Goal: Information Seeking & Learning: Learn about a topic

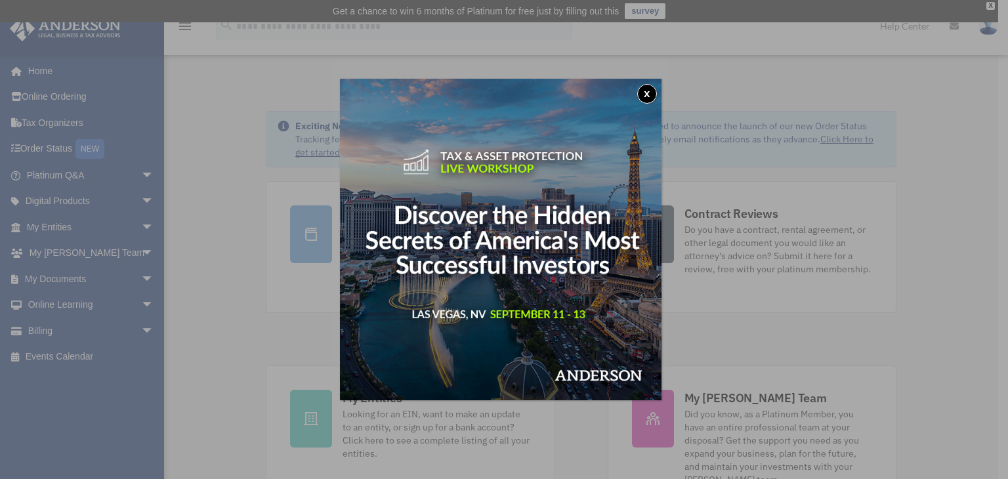
click at [652, 96] on button "x" at bounding box center [647, 94] width 20 height 20
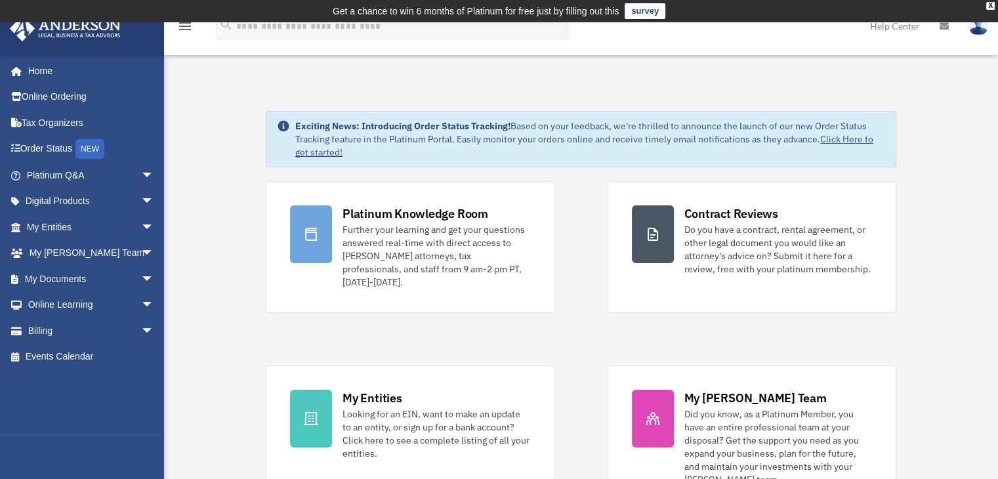
click at [975, 31] on img at bounding box center [978, 25] width 20 height 19
click at [759, 57] on link "My Profile" at bounding box center [764, 61] width 131 height 27
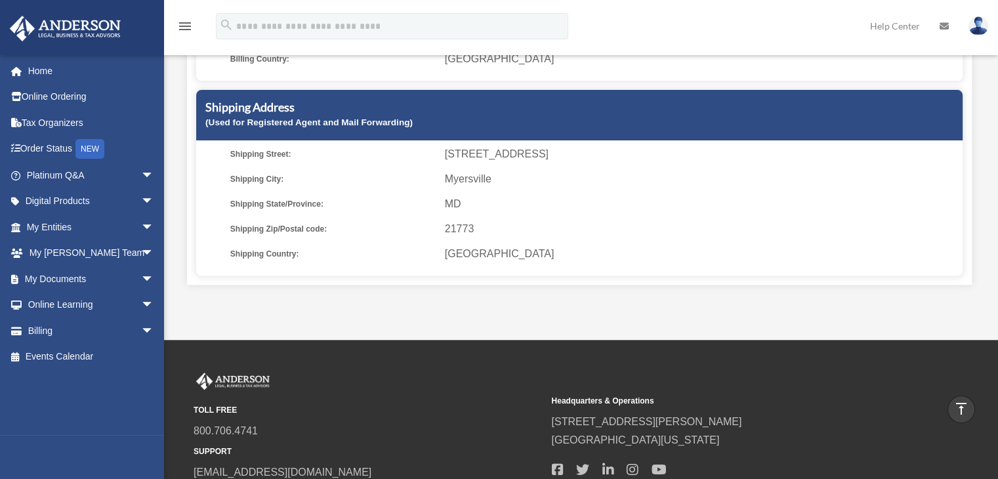
scroll to position [328, 0]
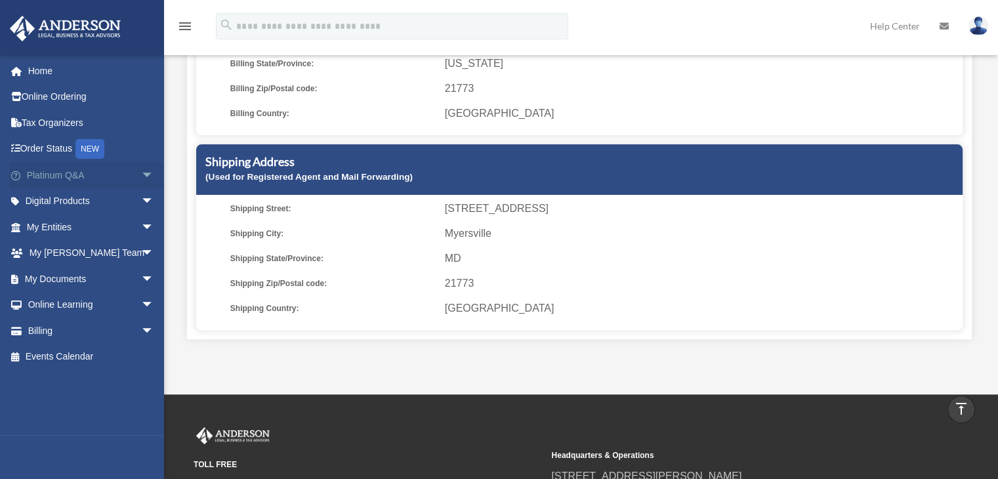
click at [51, 180] on link "Platinum Q&A arrow_drop_down" at bounding box center [91, 175] width 165 height 26
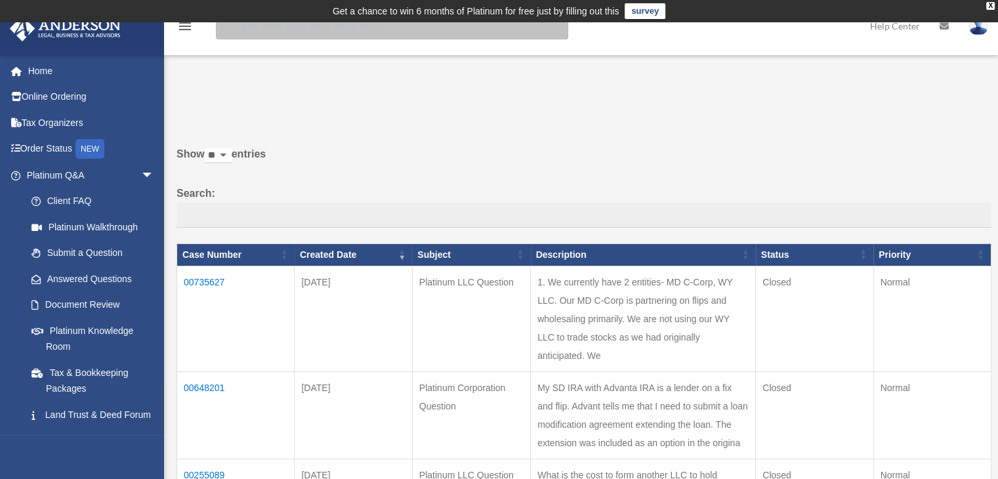
click at [276, 33] on input "search" at bounding box center [392, 26] width 352 height 26
type input "**********"
click at [266, 26] on input "**********" at bounding box center [392, 26] width 352 height 26
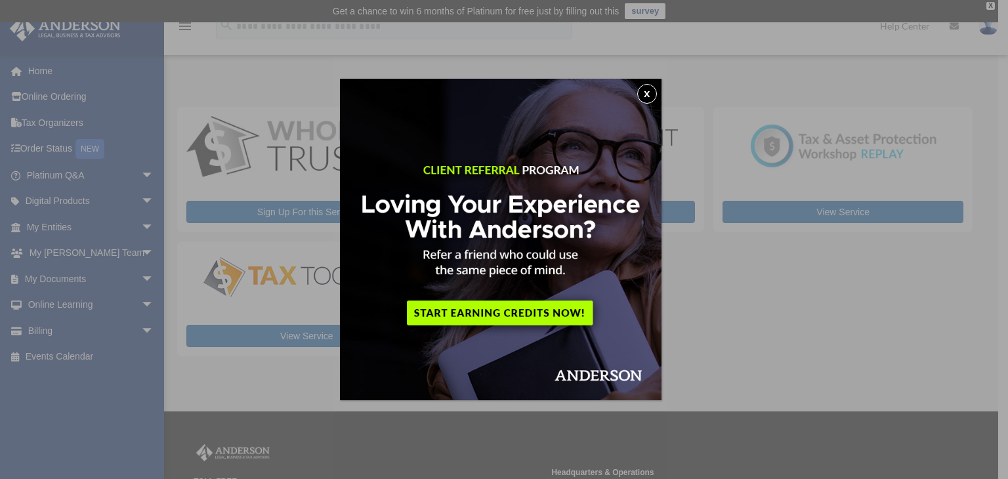
click at [990, 3] on div "x" at bounding box center [504, 239] width 1008 height 479
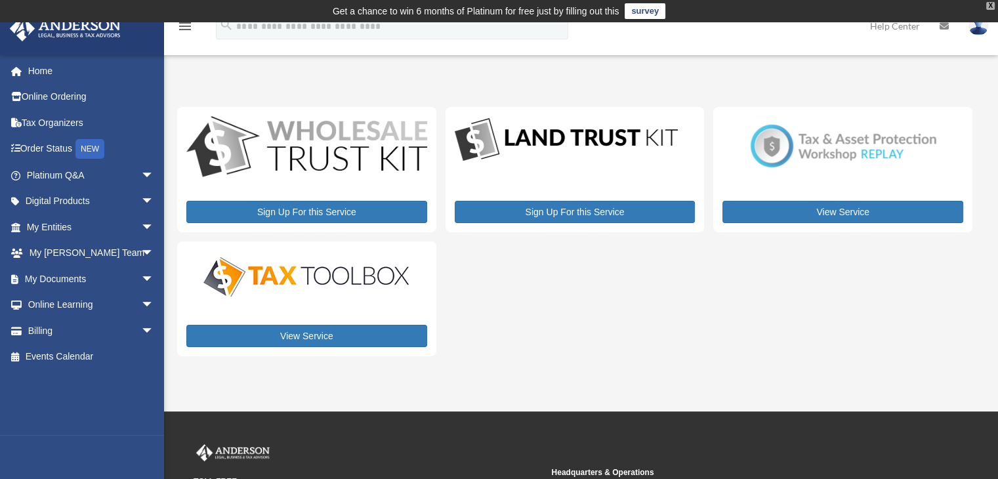
click at [989, 5] on div "X" at bounding box center [990, 6] width 9 height 8
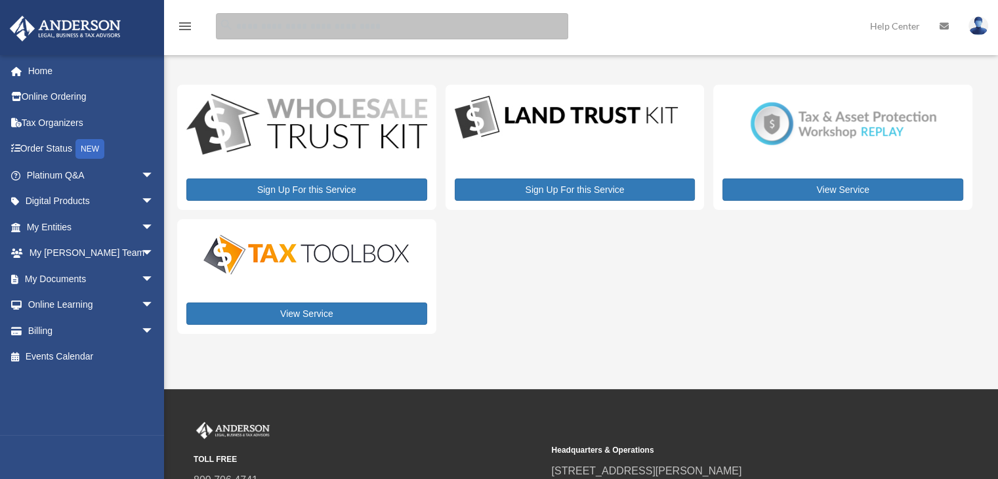
click at [300, 21] on input "search" at bounding box center [392, 26] width 352 height 26
type input "**********"
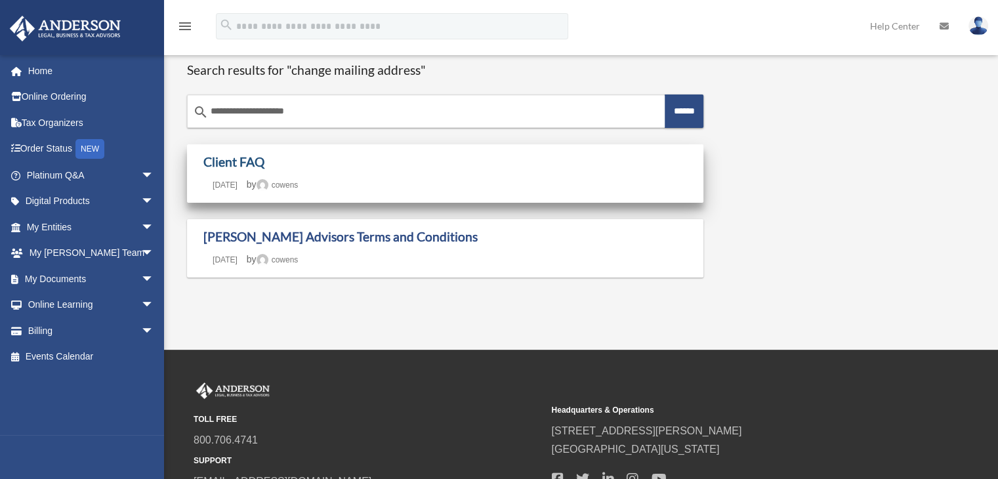
click at [252, 163] on link "Client FAQ" at bounding box center [233, 161] width 61 height 15
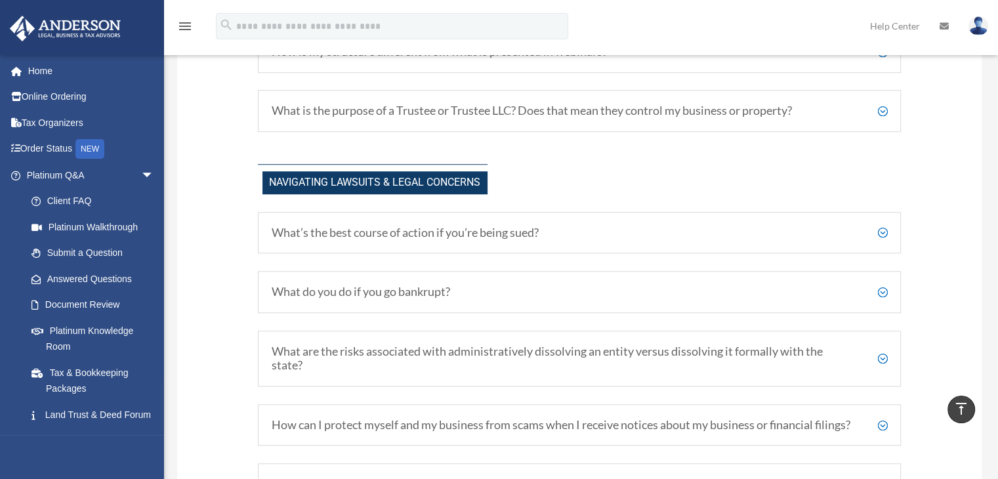
scroll to position [787, 0]
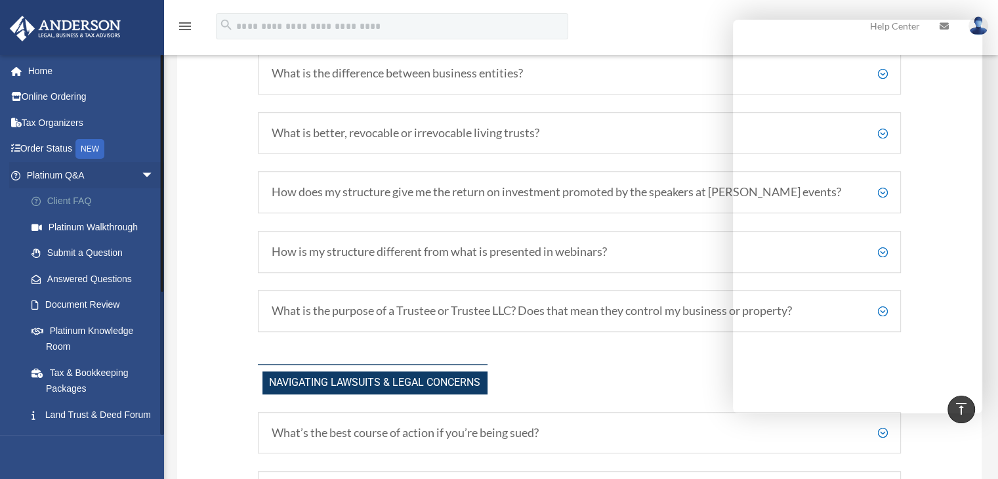
click at [75, 200] on link "Client FAQ" at bounding box center [95, 201] width 155 height 26
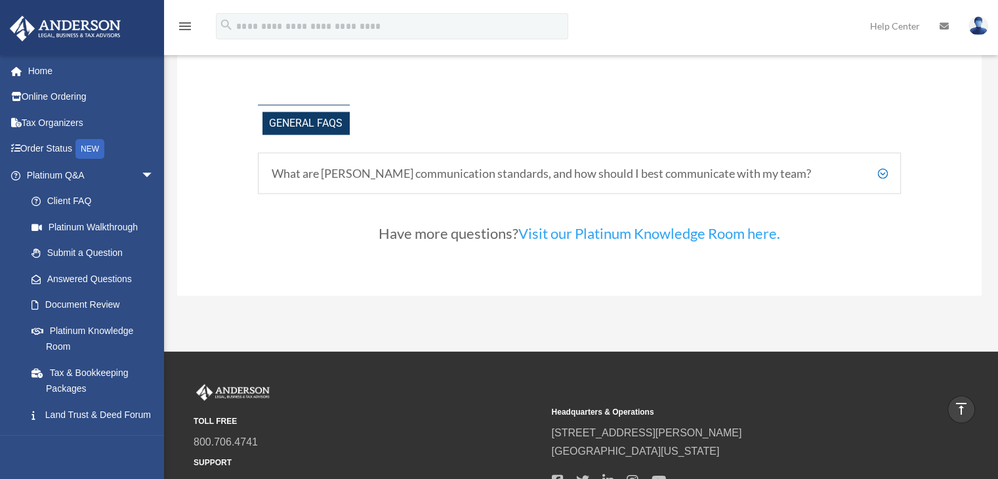
scroll to position [2739, 0]
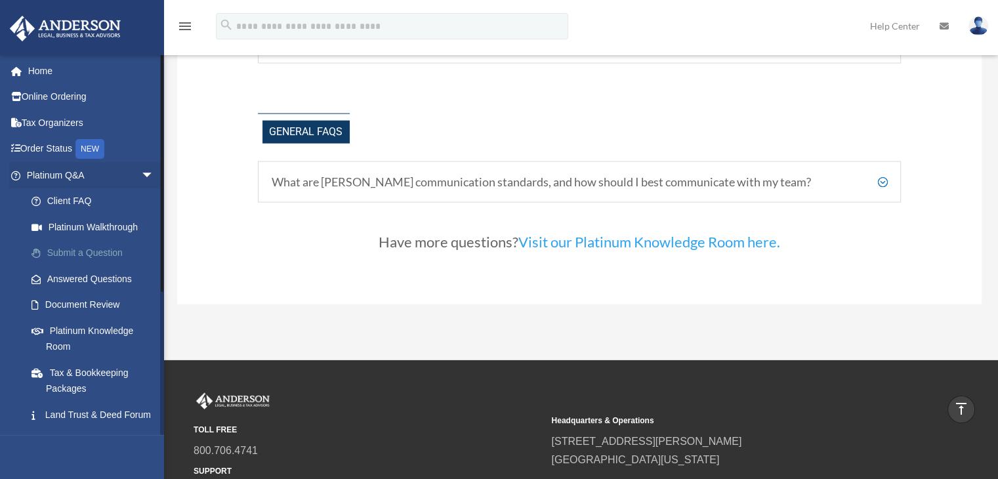
click at [68, 253] on link "Submit a Question" at bounding box center [95, 253] width 155 height 26
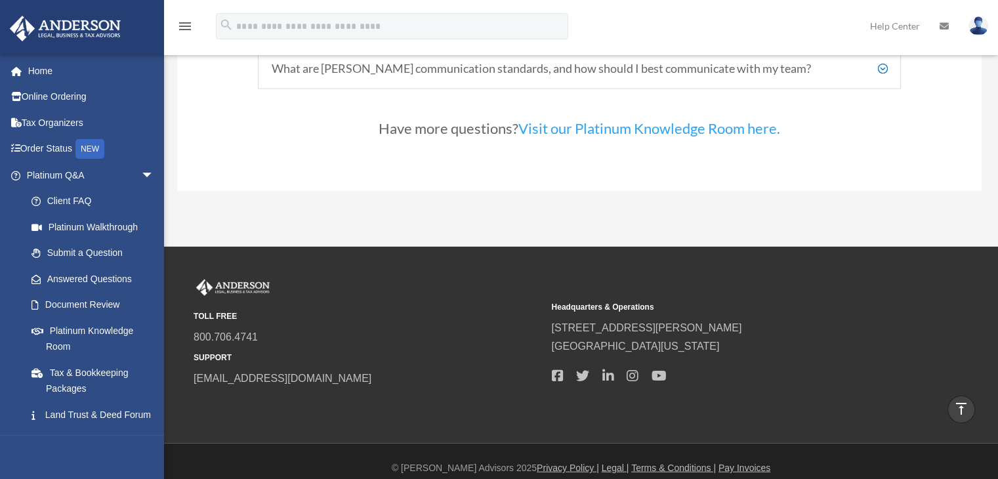
scroll to position [2870, 0]
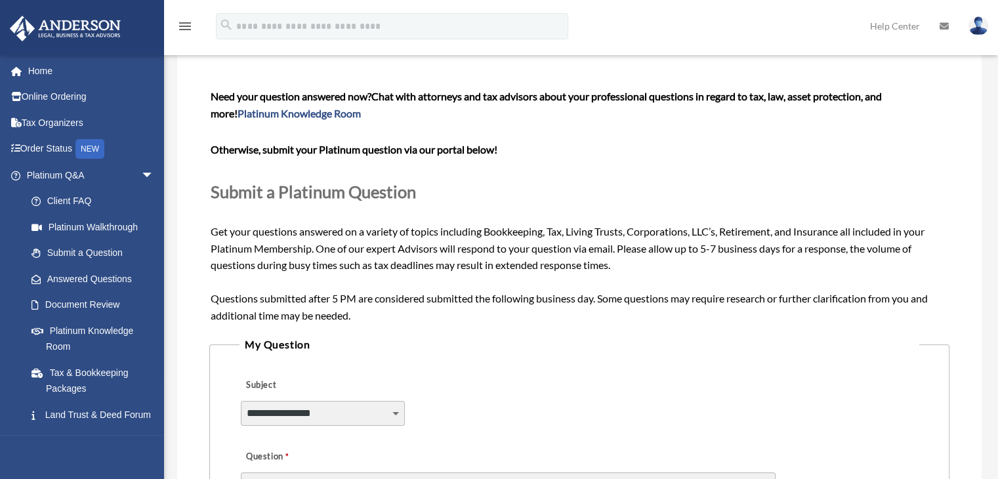
scroll to position [131, 0]
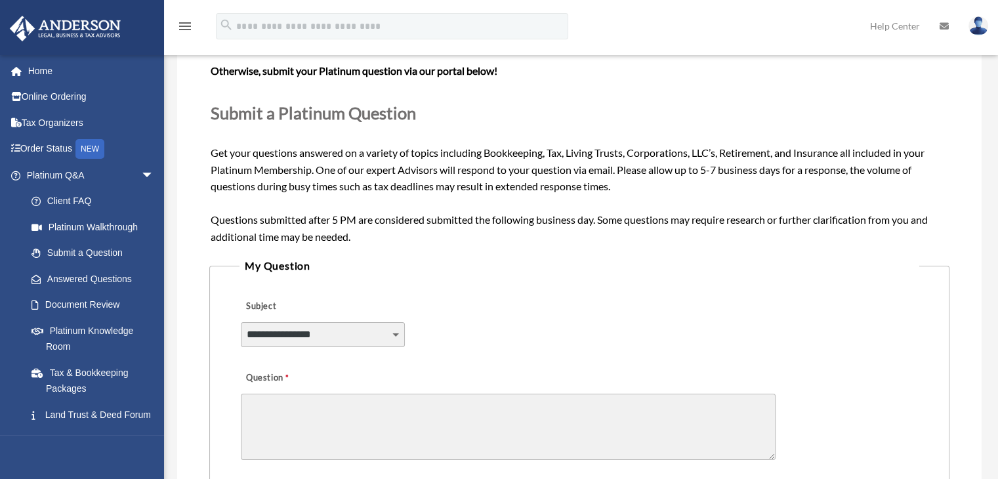
click at [301, 332] on select "**********" at bounding box center [323, 334] width 164 height 25
click at [533, 301] on div "**********" at bounding box center [579, 326] width 680 height 72
click at [42, 71] on link "Home" at bounding box center [91, 71] width 165 height 26
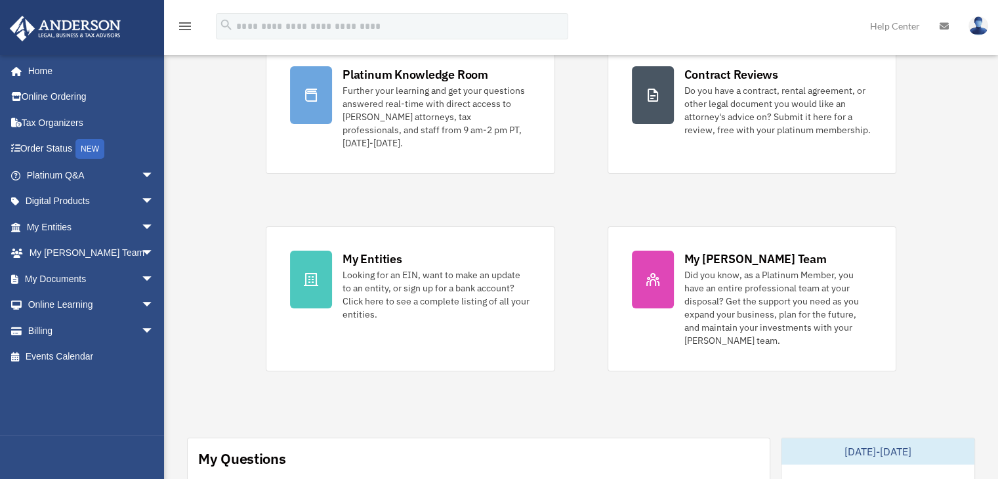
scroll to position [131, 0]
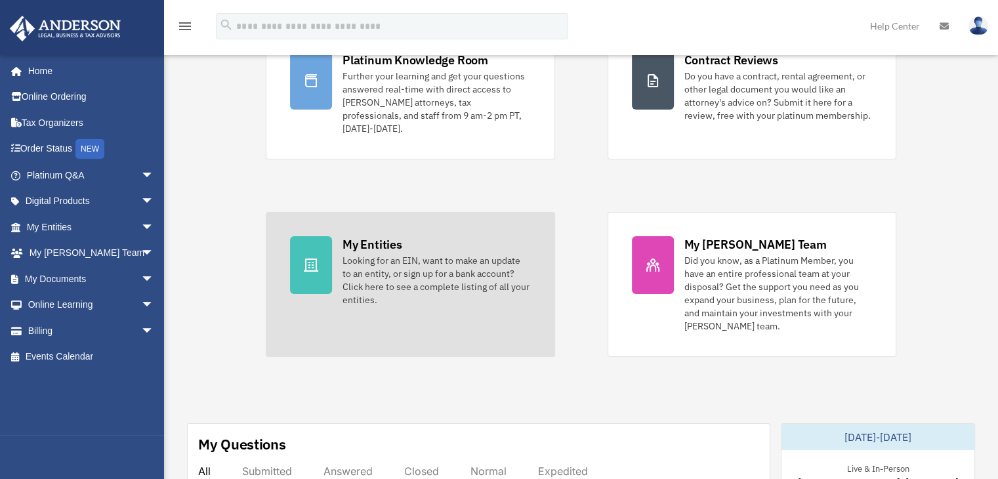
click at [407, 254] on div "Looking for an EIN, want to make an update to an entity, or sign up for a bank …" at bounding box center [436, 280] width 188 height 52
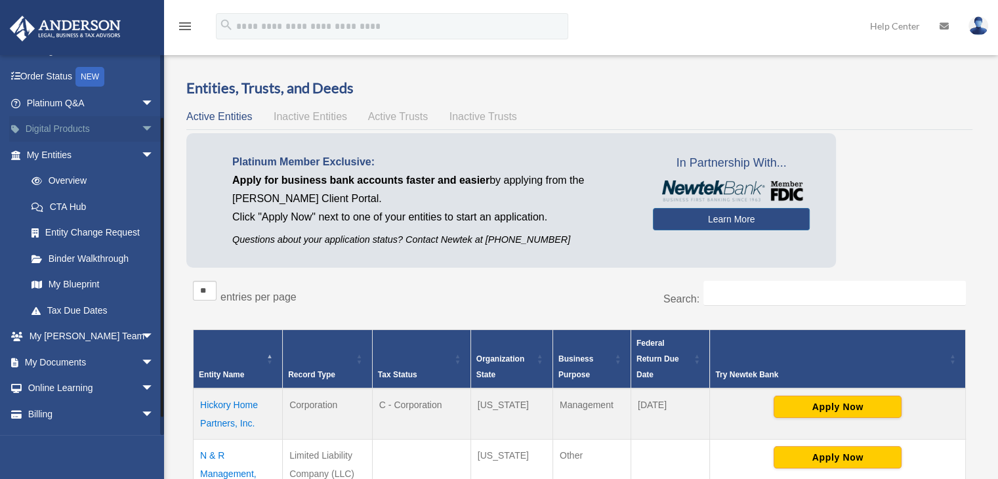
scroll to position [93, 0]
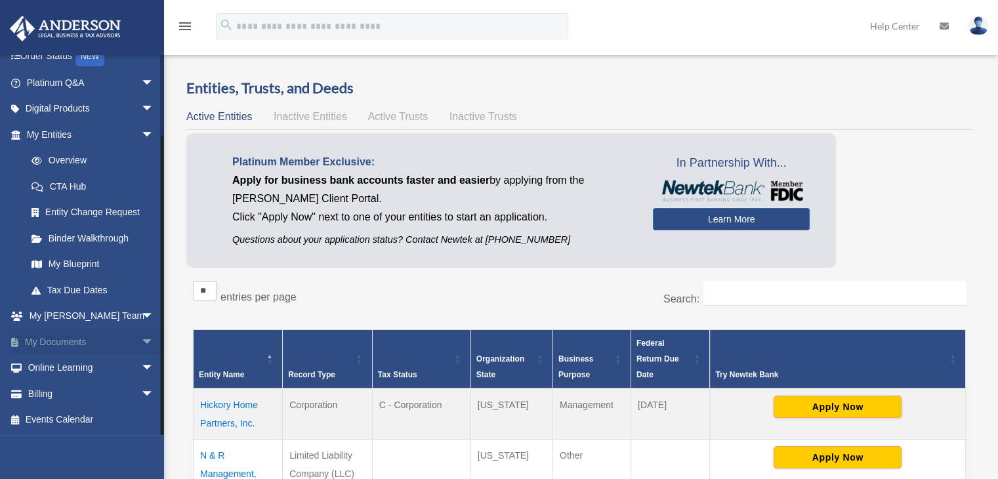
click at [56, 347] on link "My Documents arrow_drop_down" at bounding box center [91, 342] width 165 height 26
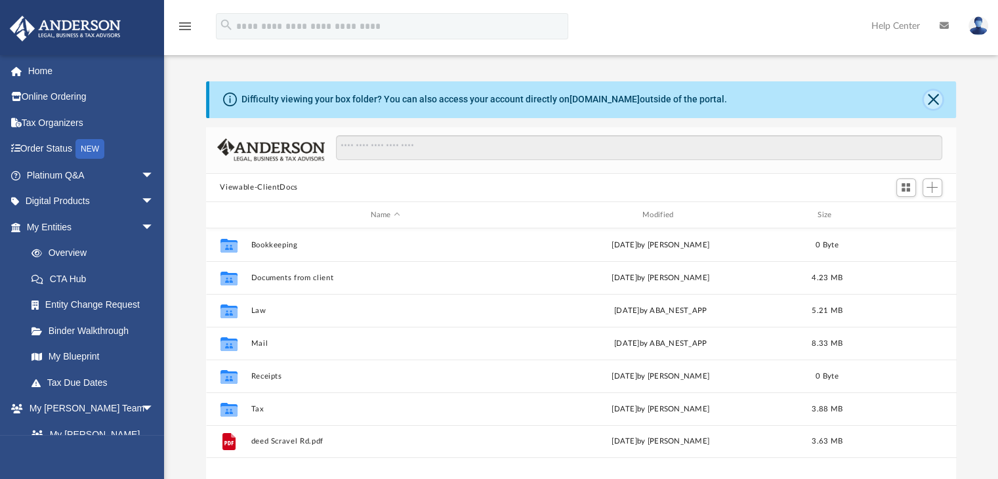
click at [931, 100] on button "Close" at bounding box center [933, 100] width 18 height 18
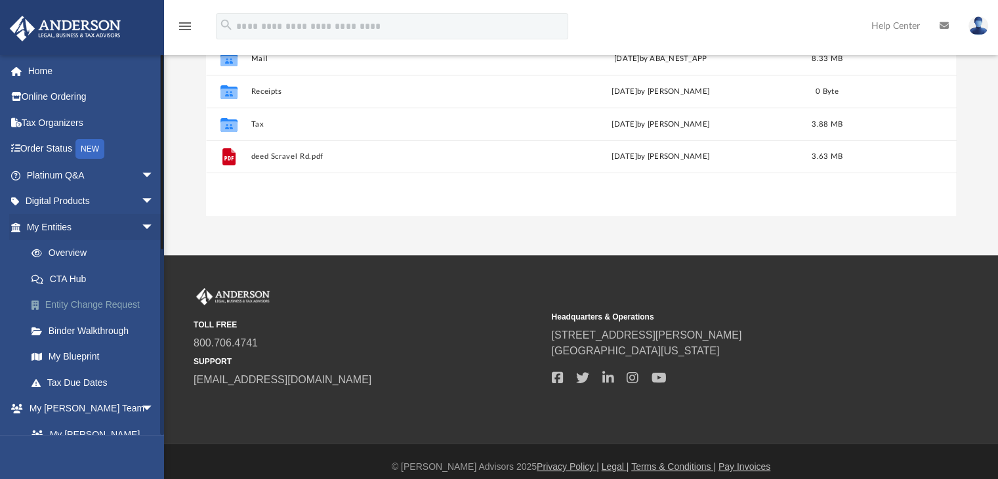
scroll to position [250, 0]
